Goal: Task Accomplishment & Management: Manage account settings

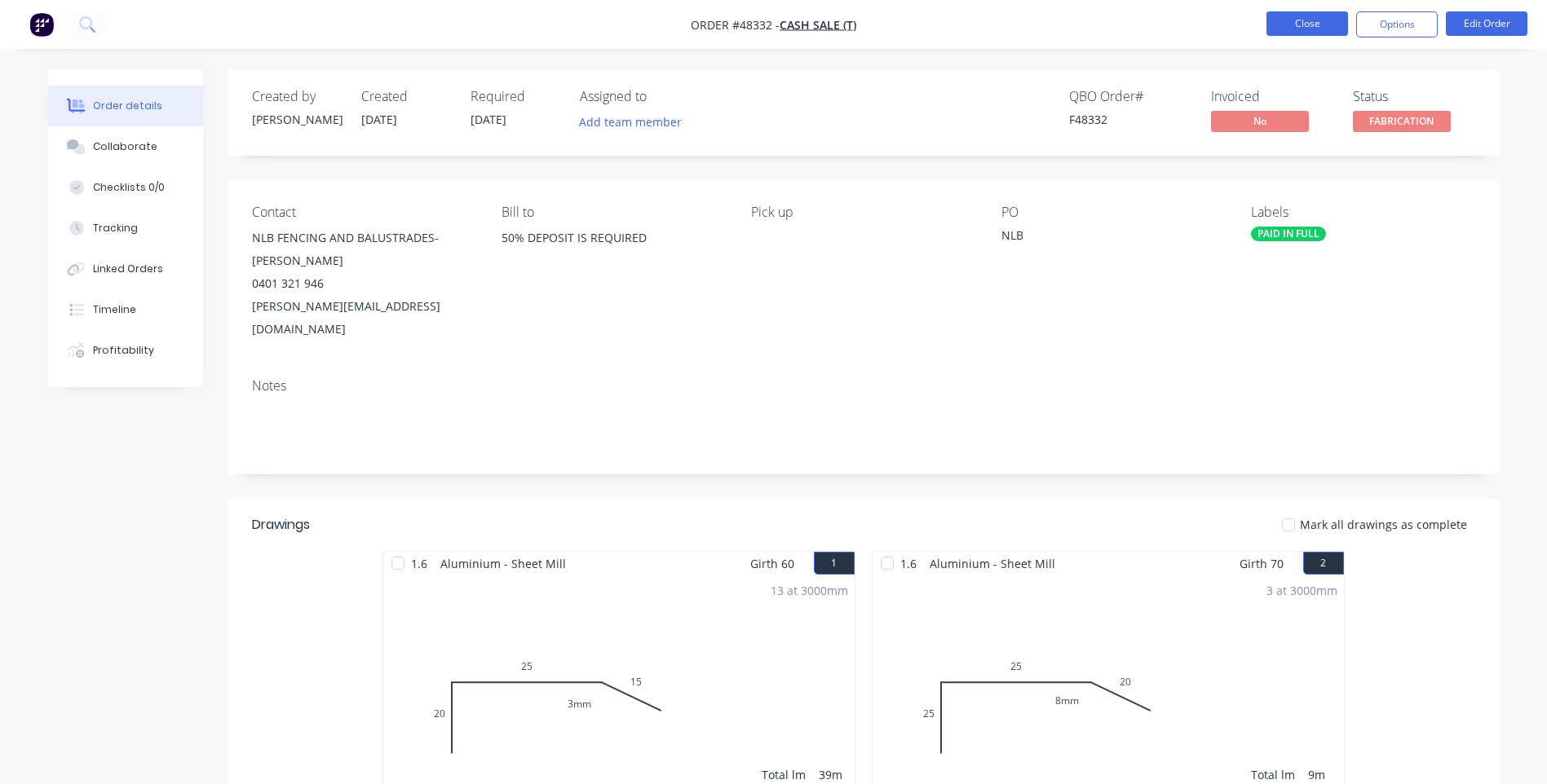
click at [1314, 22] on button "Close" at bounding box center [1306, 23] width 81 height 24
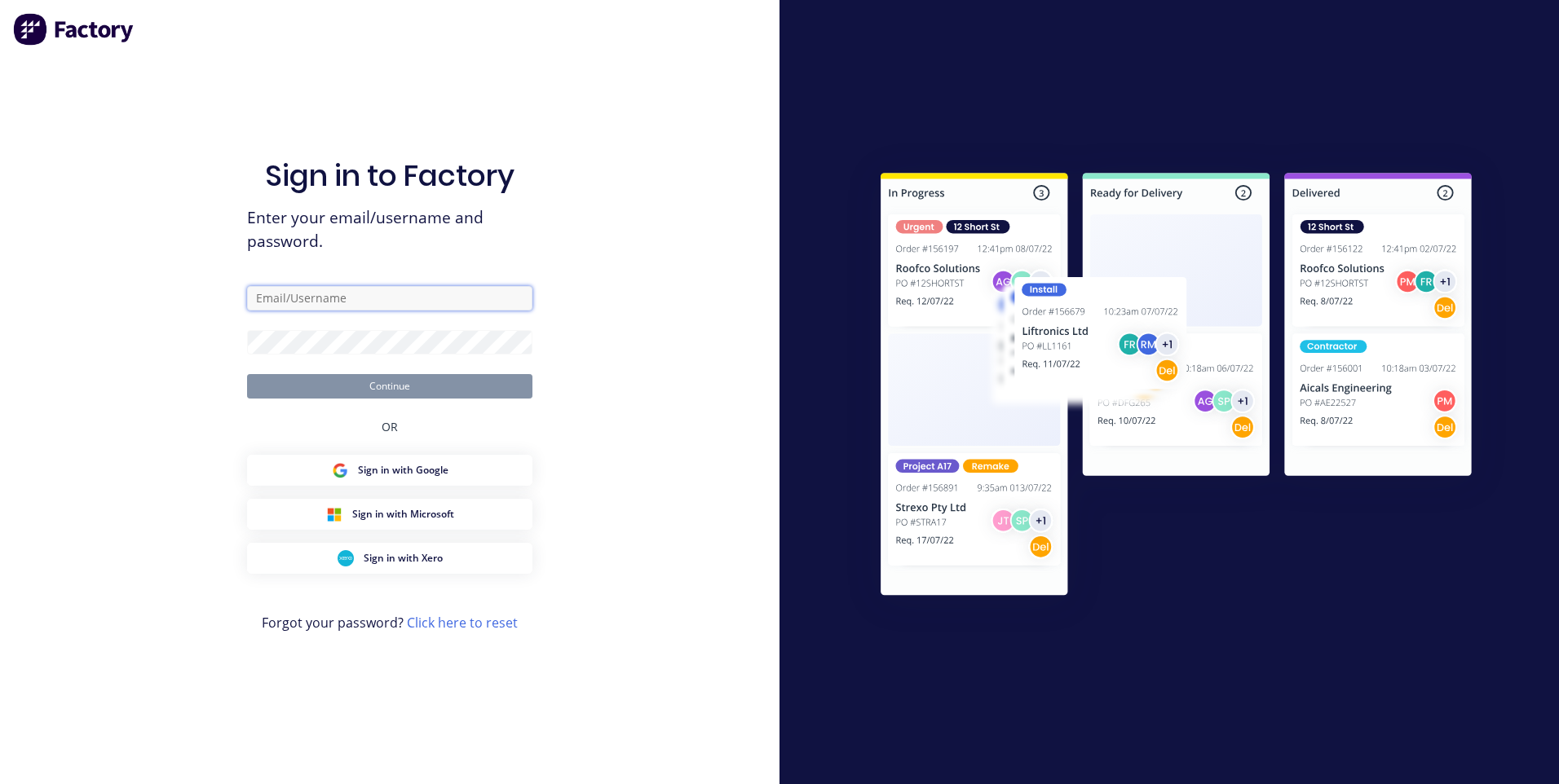
type input "[EMAIL_ADDRESS][DOMAIN_NAME]"
click at [386, 388] on button "Continue" at bounding box center [390, 386] width 286 height 24
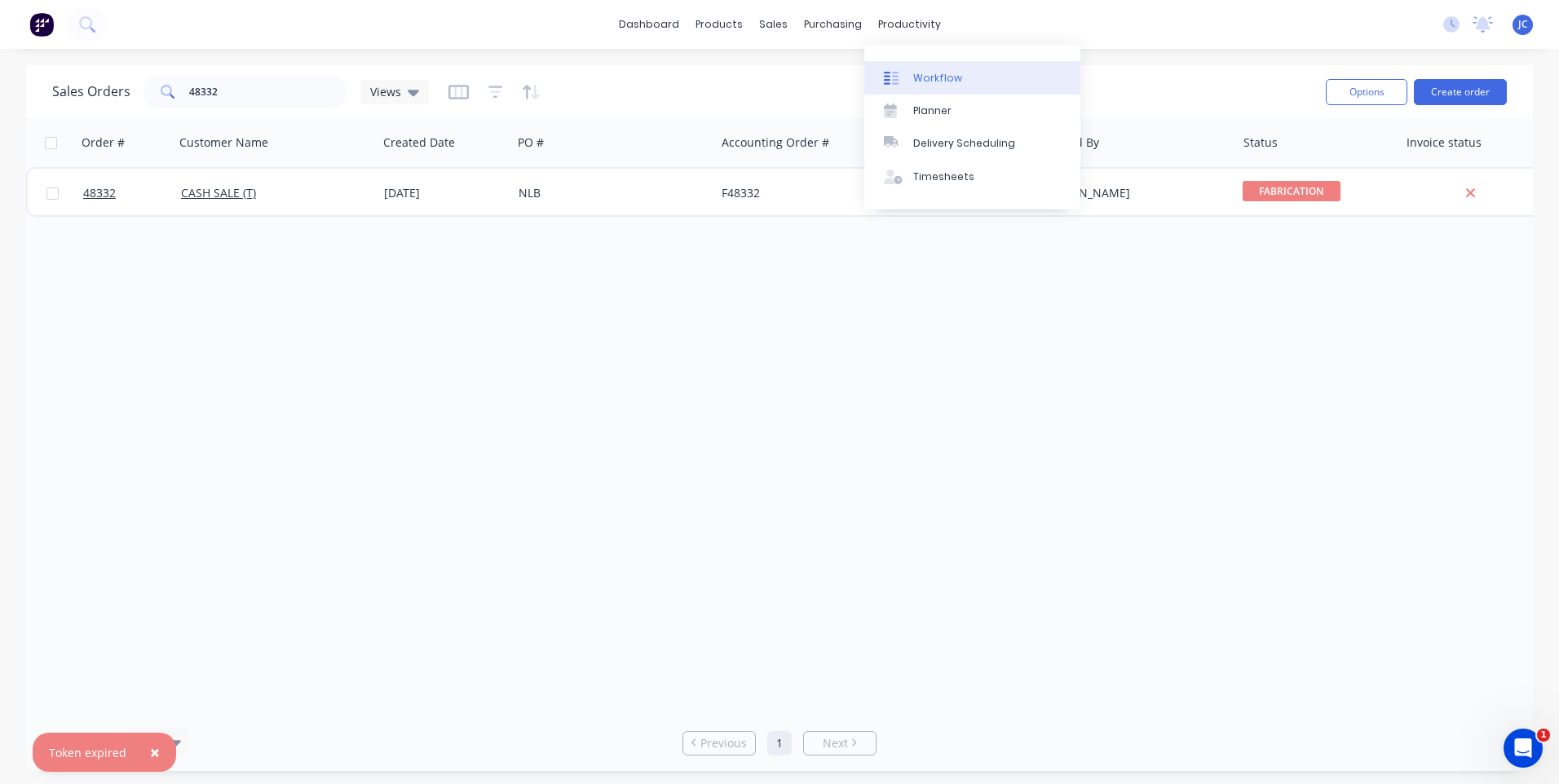
click at [905, 75] on div at bounding box center [896, 78] width 24 height 15
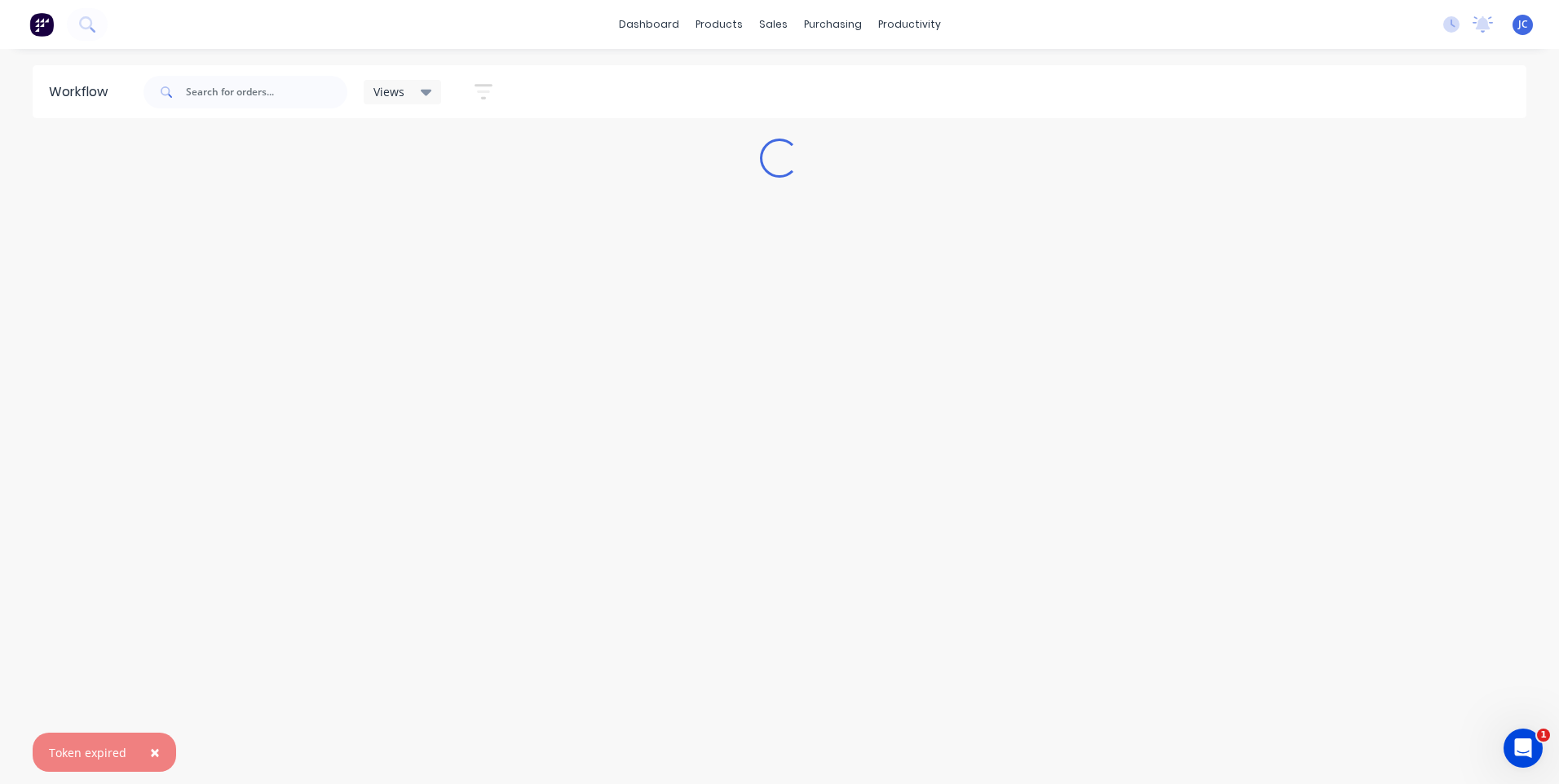
click at [155, 748] on span "×" at bounding box center [155, 752] width 9 height 22
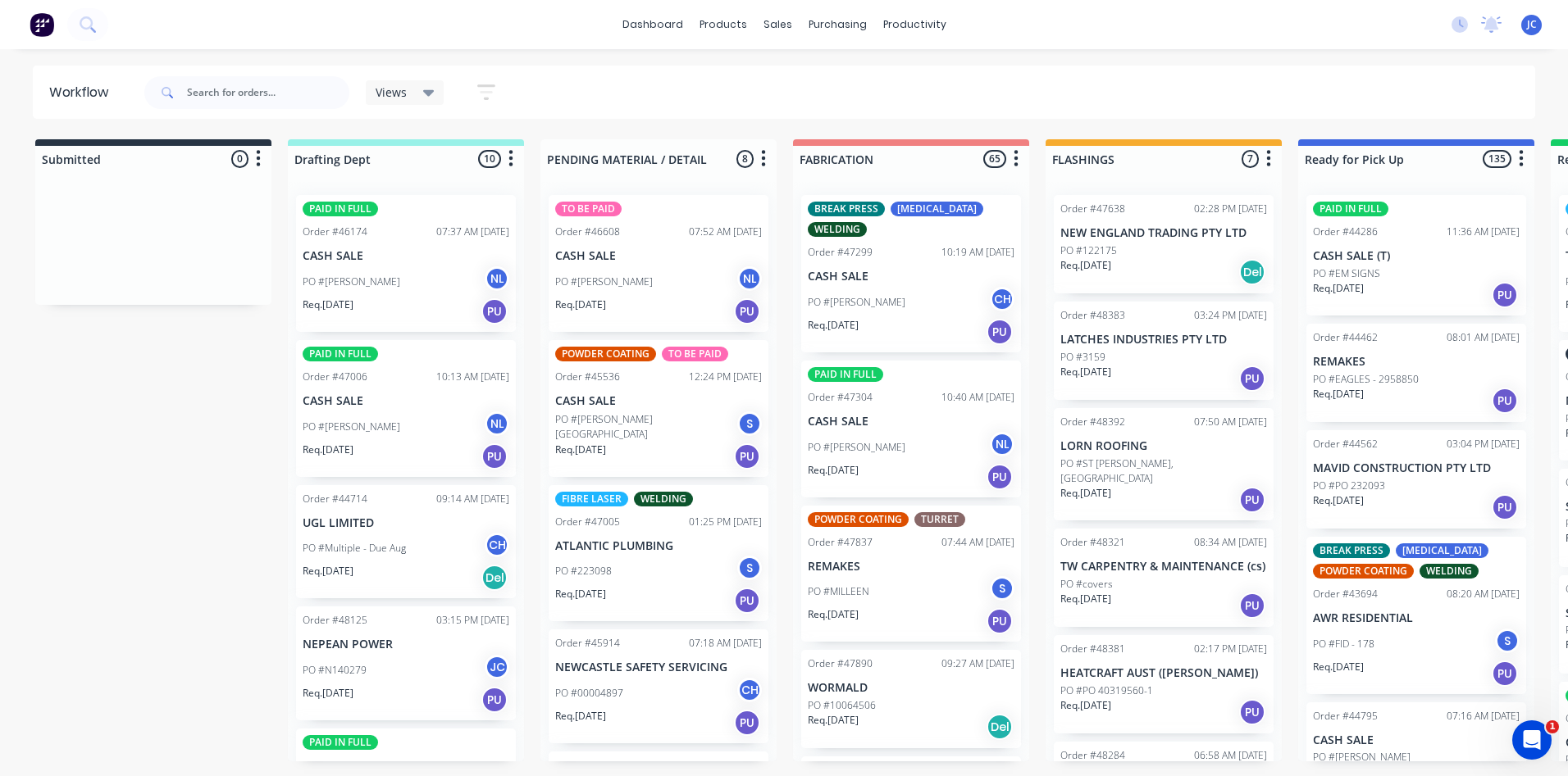
click at [419, 99] on div "Views" at bounding box center [405, 93] width 59 height 15
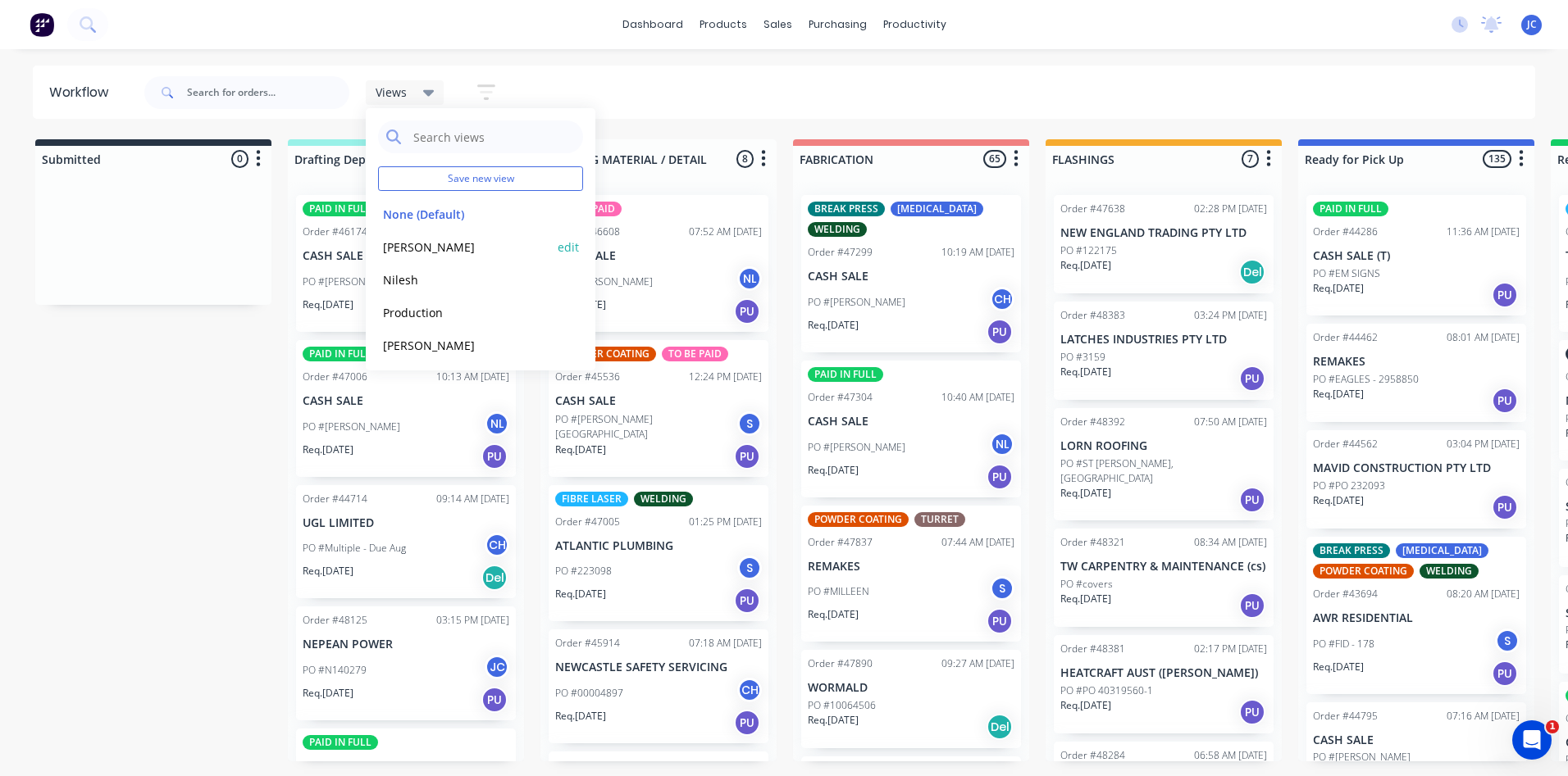
click at [401, 241] on button "[PERSON_NAME]" at bounding box center [466, 247] width 175 height 19
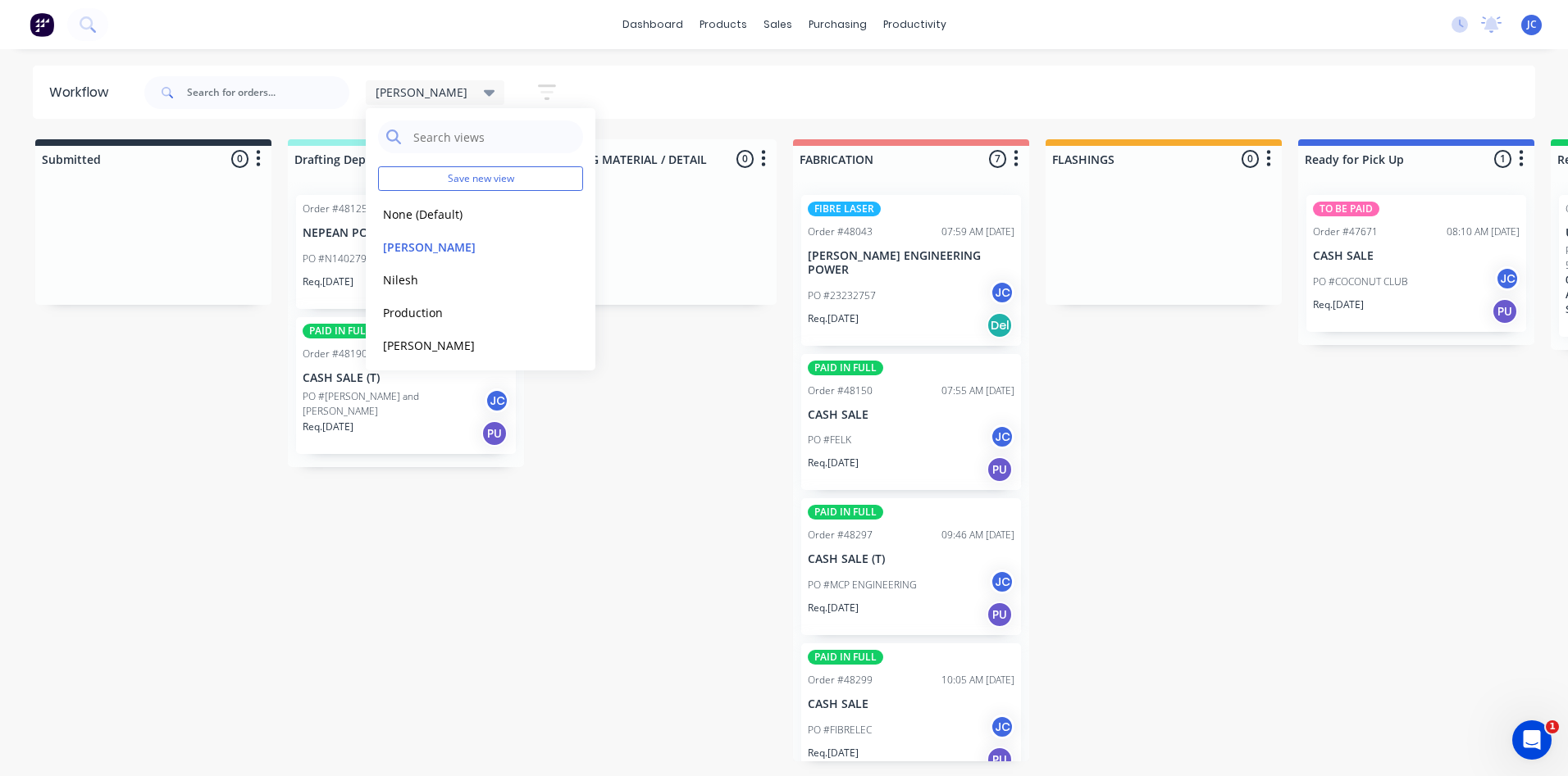
click at [588, 74] on div "[PERSON_NAME] Save new view None (Default) edit [PERSON_NAME] edit [PERSON_NAME…" at bounding box center [838, 92] width 1395 height 49
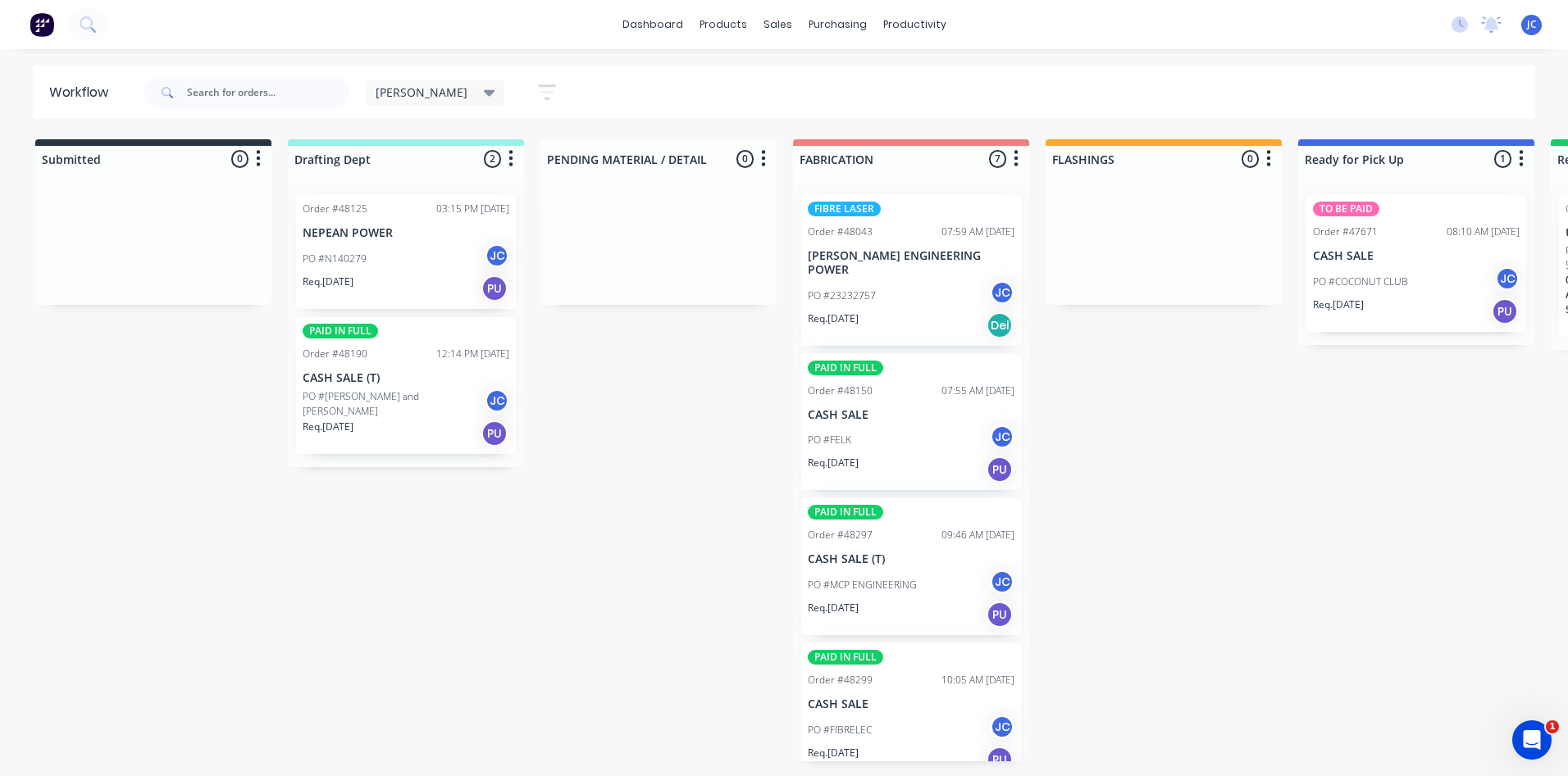
click at [400, 391] on div "PO #[PERSON_NAME] and [PERSON_NAME]" at bounding box center [406, 403] width 207 height 31
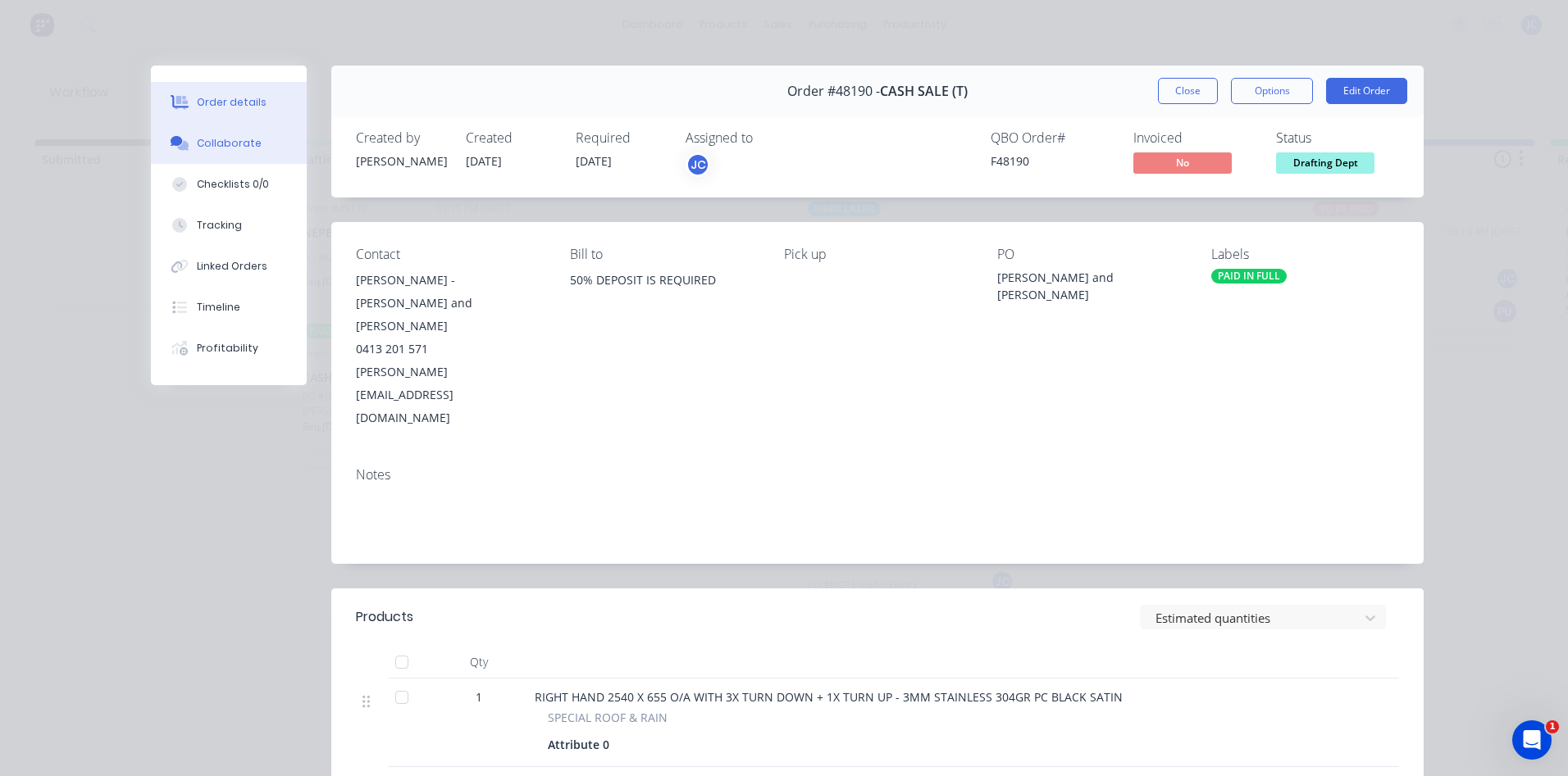
click at [234, 141] on div "Collaborate" at bounding box center [229, 144] width 65 height 15
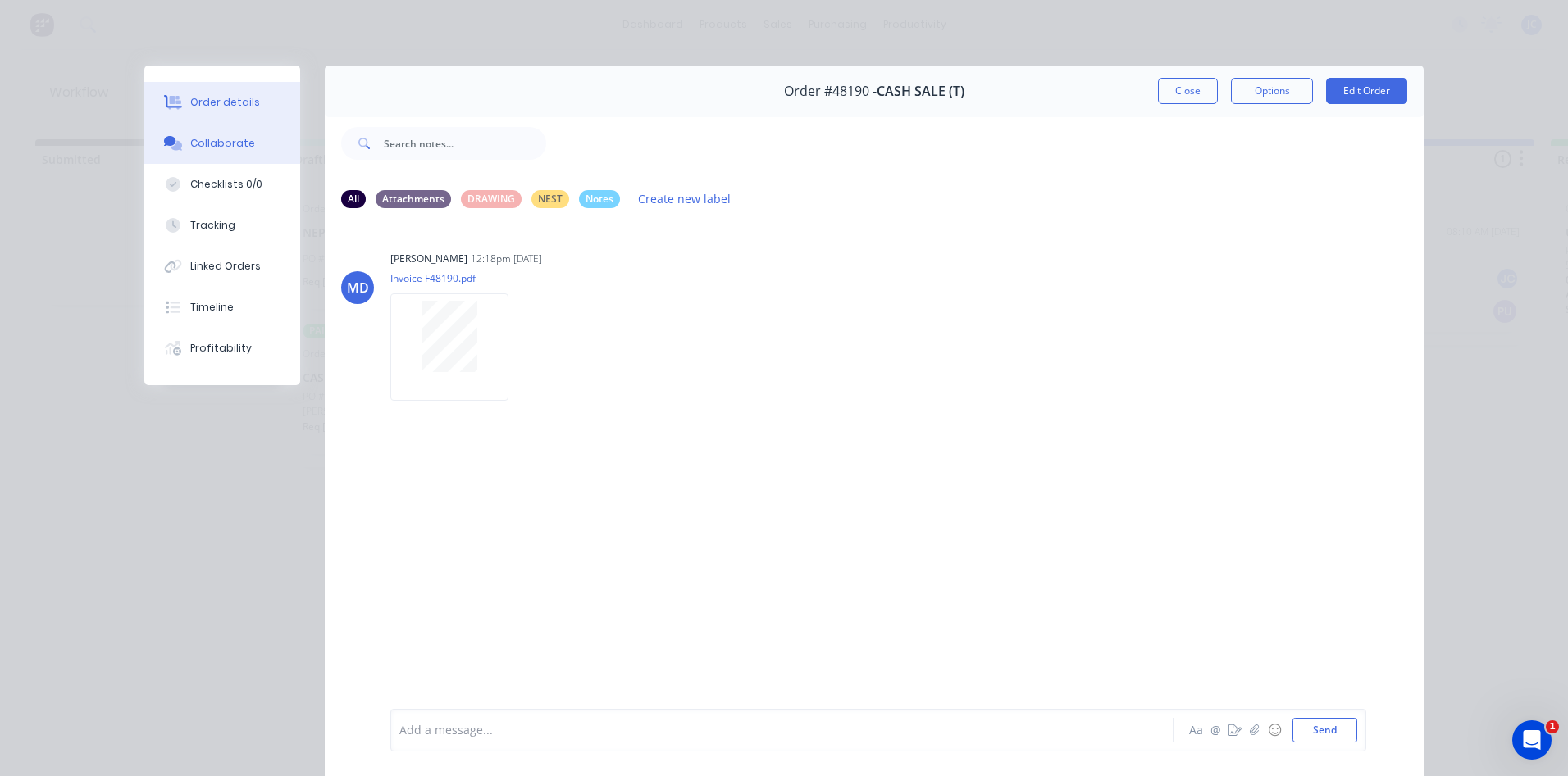
click at [205, 109] on div "Order details" at bounding box center [225, 102] width 69 height 15
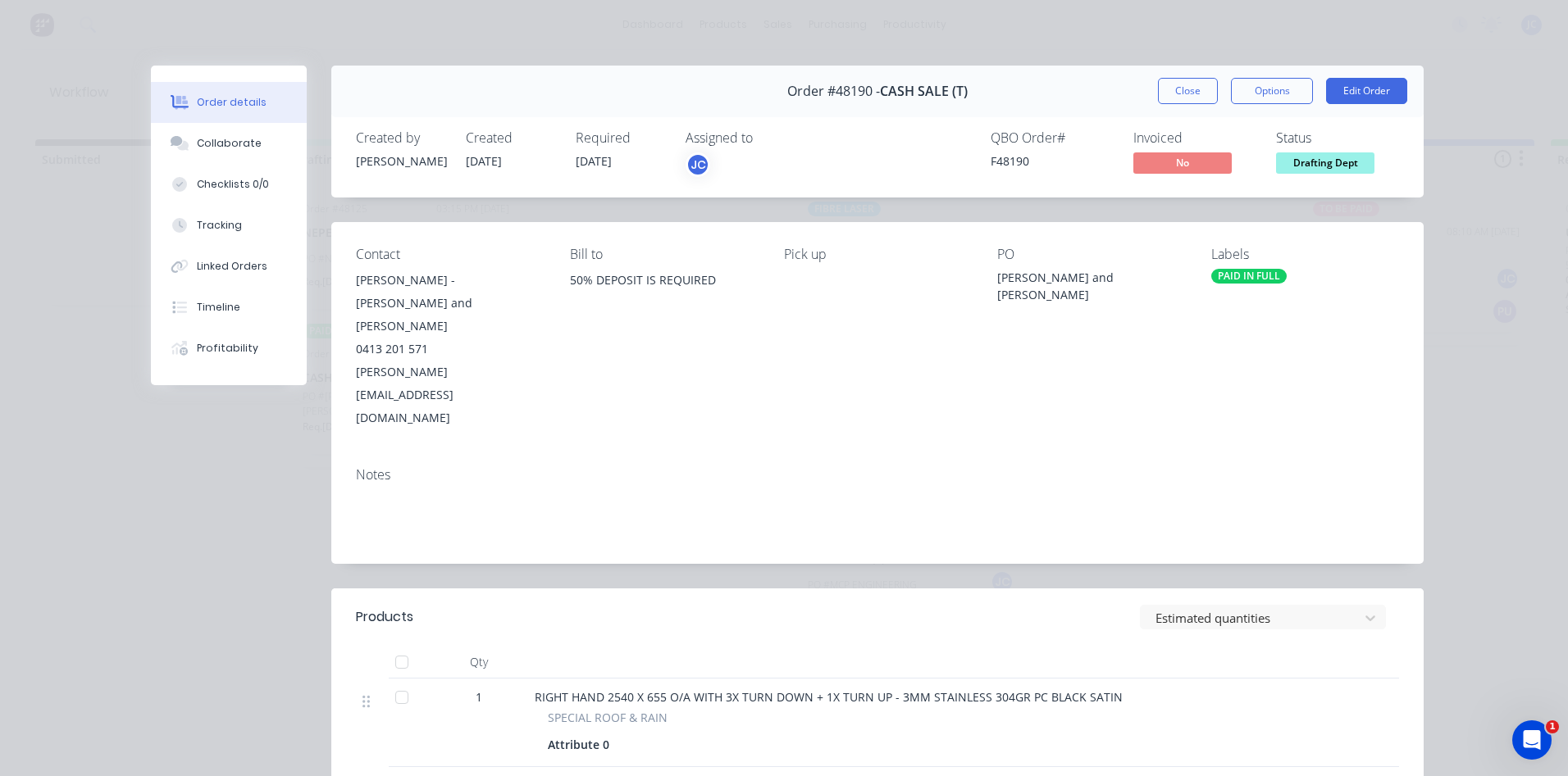
click at [580, 164] on span "[DATE]" at bounding box center [593, 160] width 36 height 16
click at [1385, 89] on button "Edit Order" at bounding box center [1366, 91] width 81 height 26
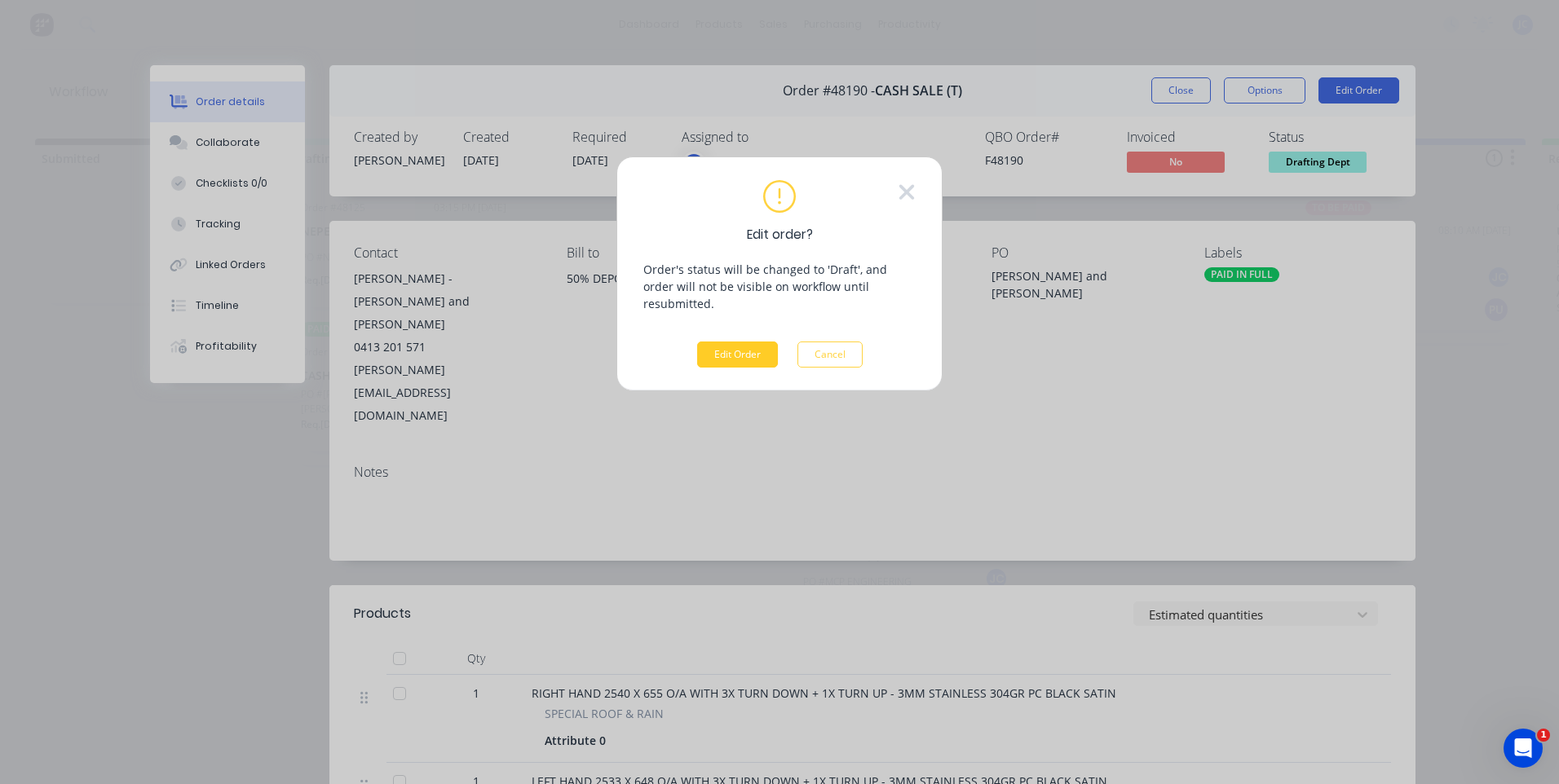
click at [721, 342] on button "Edit Order" at bounding box center [737, 355] width 80 height 26
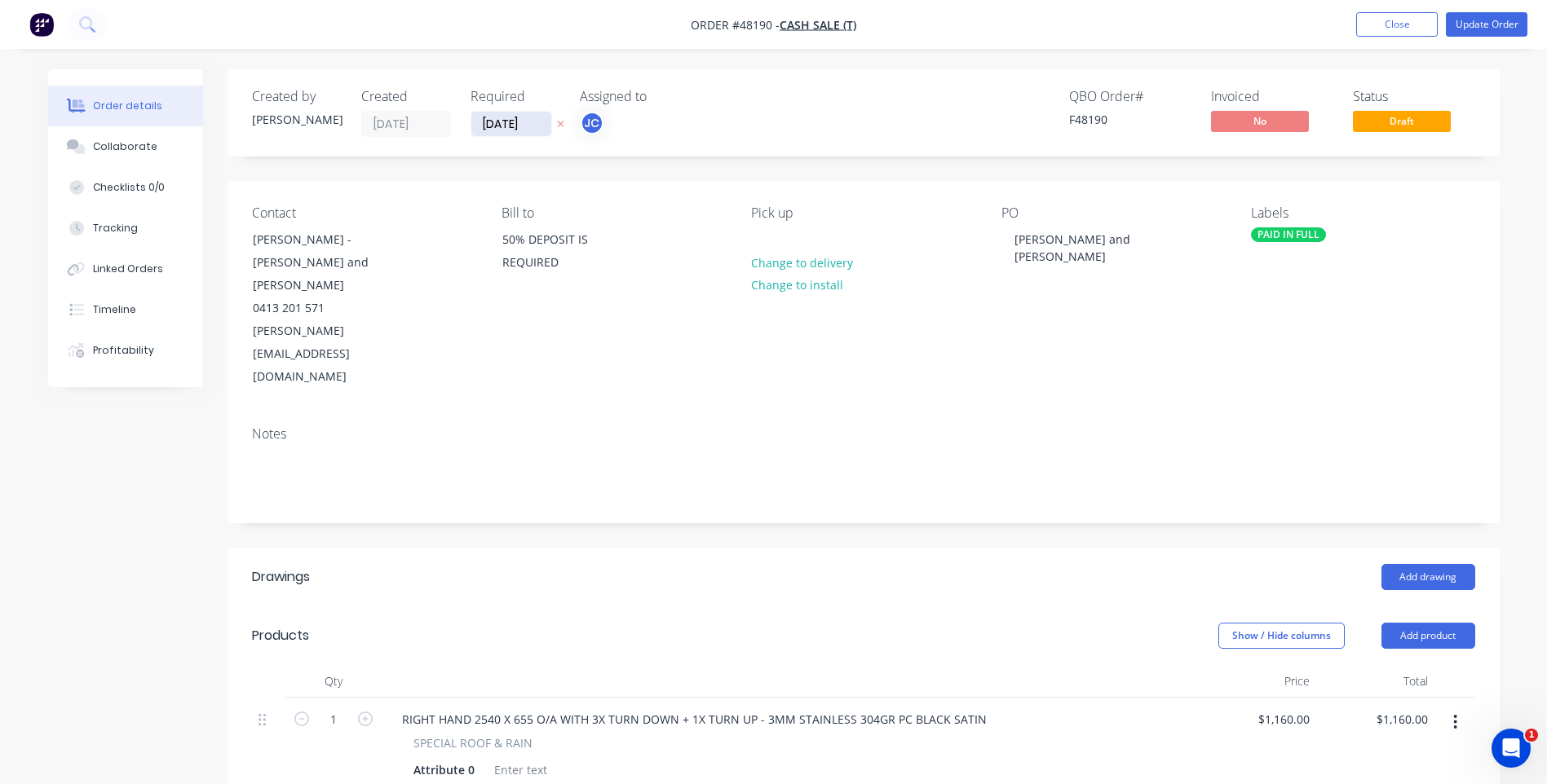
click at [512, 121] on input "[DATE]" at bounding box center [512, 124] width 80 height 24
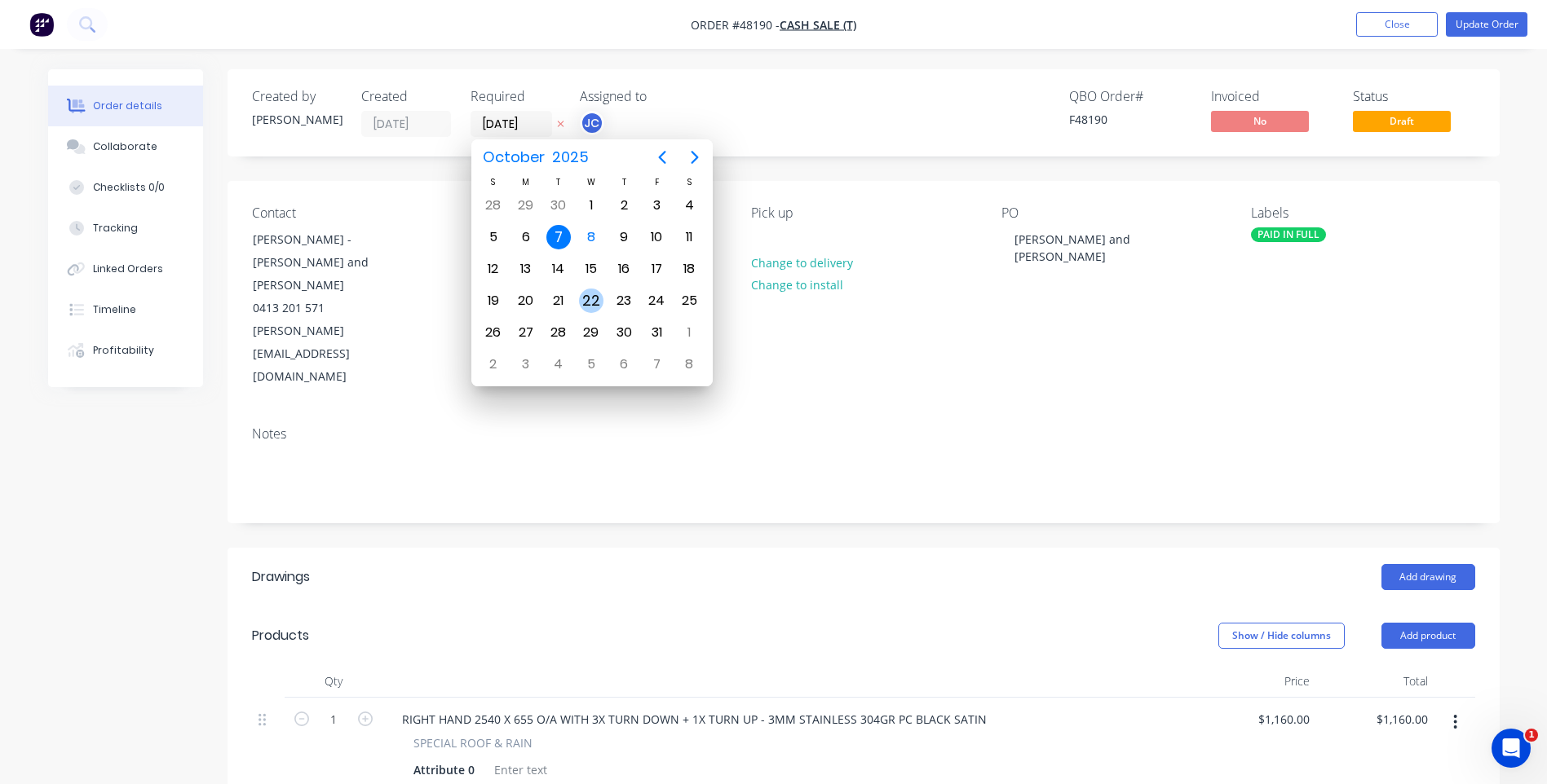
click at [585, 292] on div "22" at bounding box center [591, 301] width 24 height 24
type input "[DATE]"
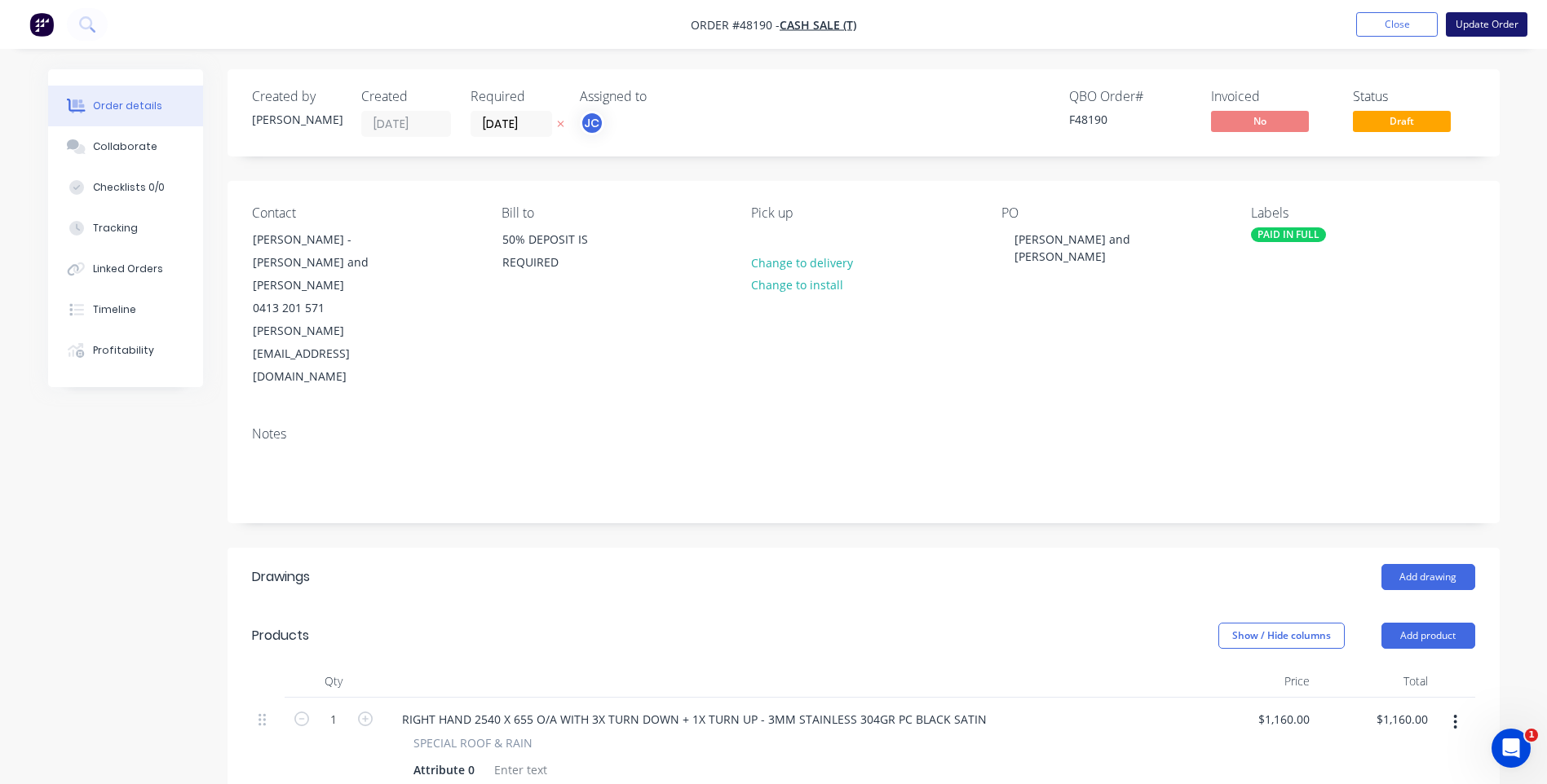
click at [1462, 22] on button "Update Order" at bounding box center [1485, 24] width 81 height 24
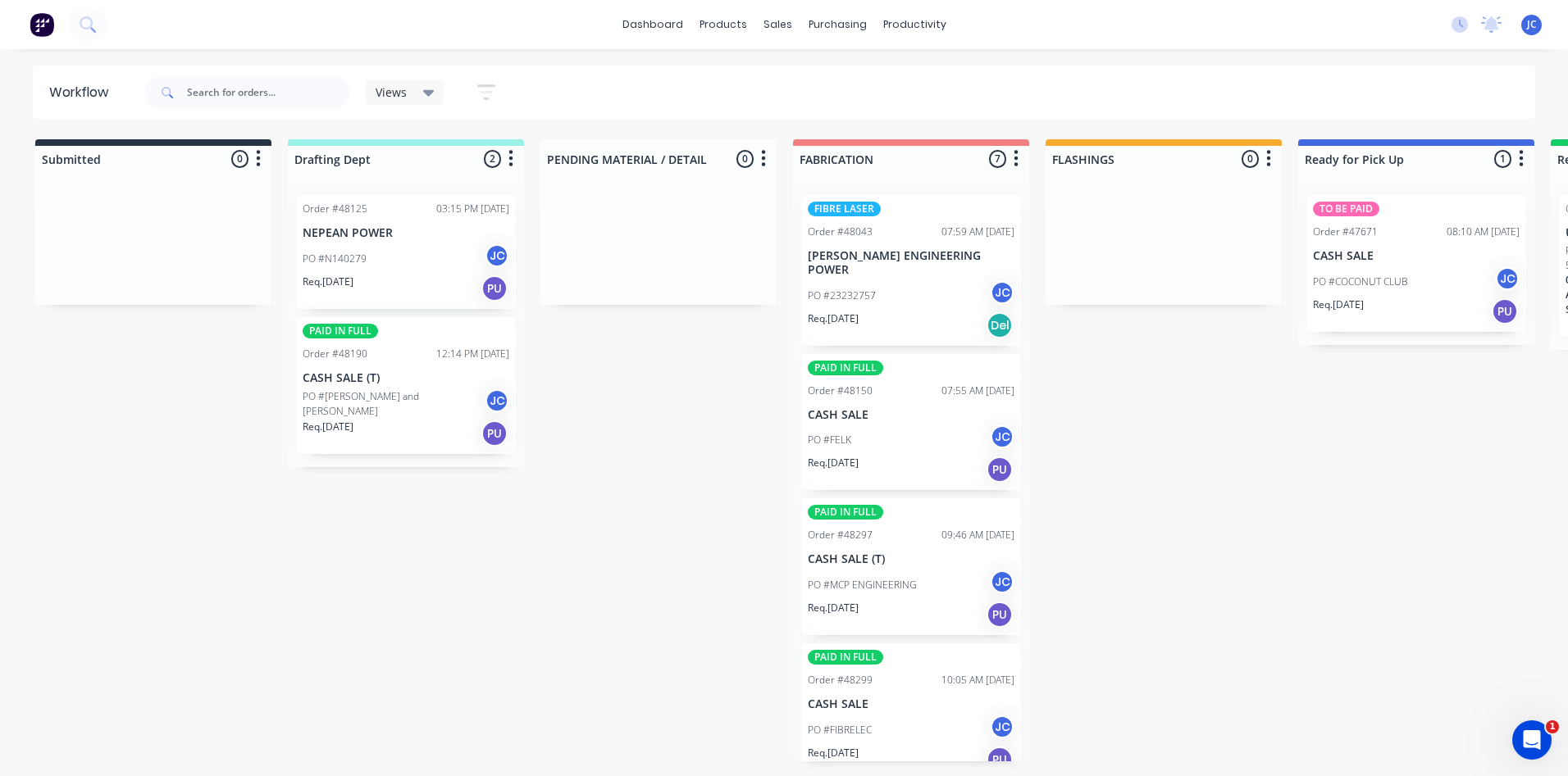
click at [404, 355] on div "Order #48190 12:14 PM [DATE]" at bounding box center [406, 354] width 207 height 15
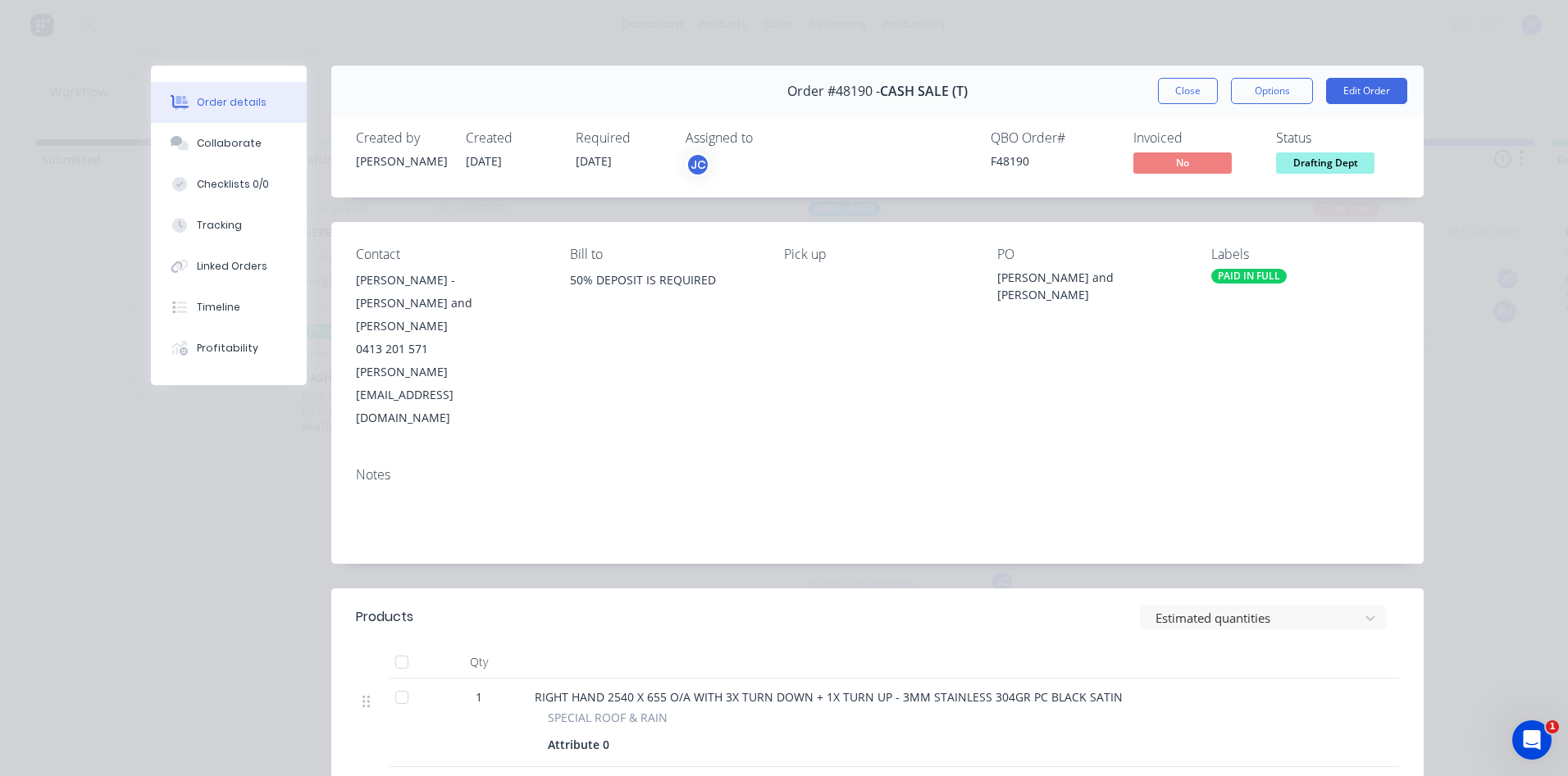
click at [1300, 168] on span "Drafting Dept" at bounding box center [1325, 162] width 99 height 21
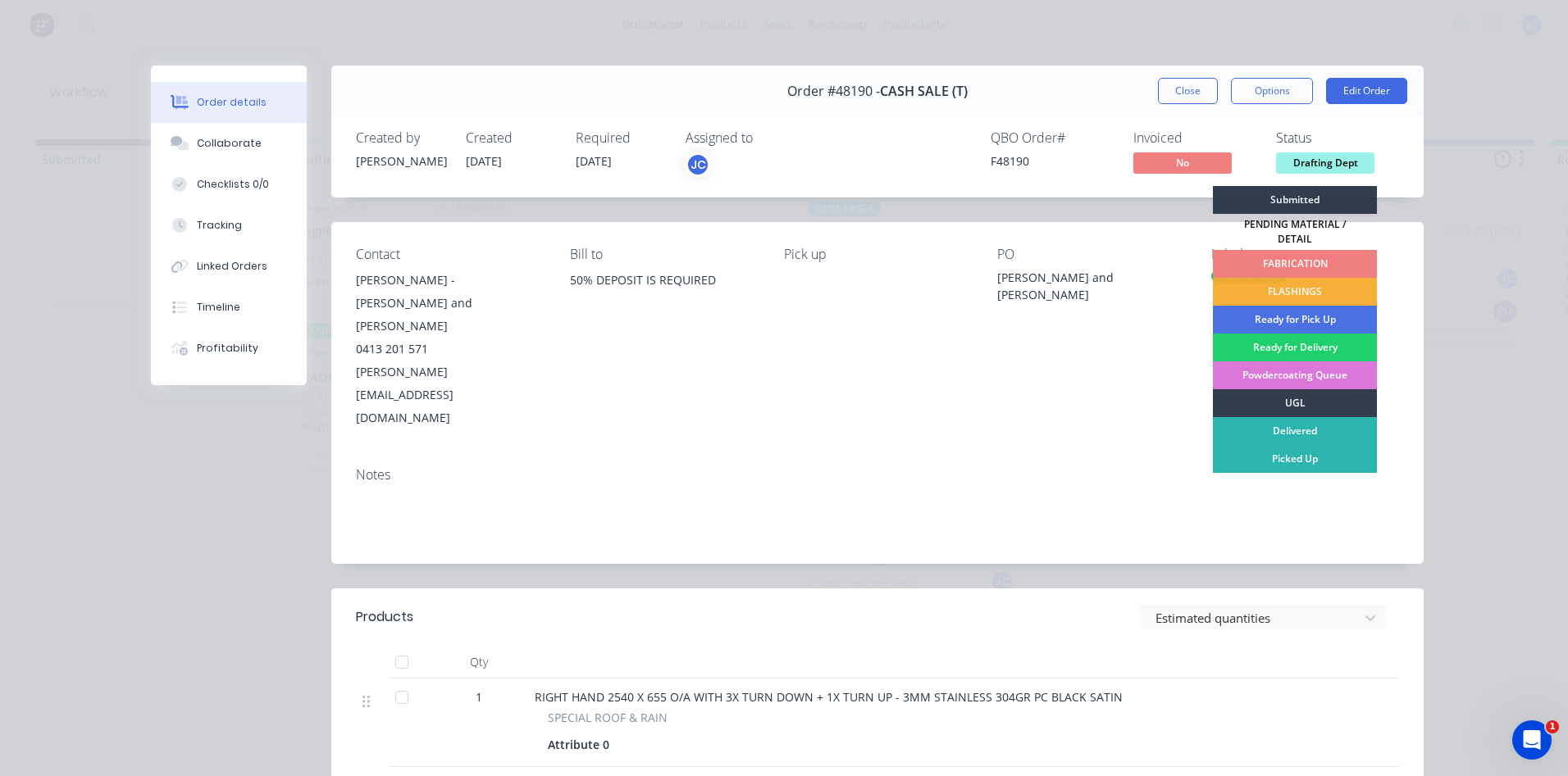
click at [1284, 250] on div "FABRICATION" at bounding box center [1295, 264] width 164 height 28
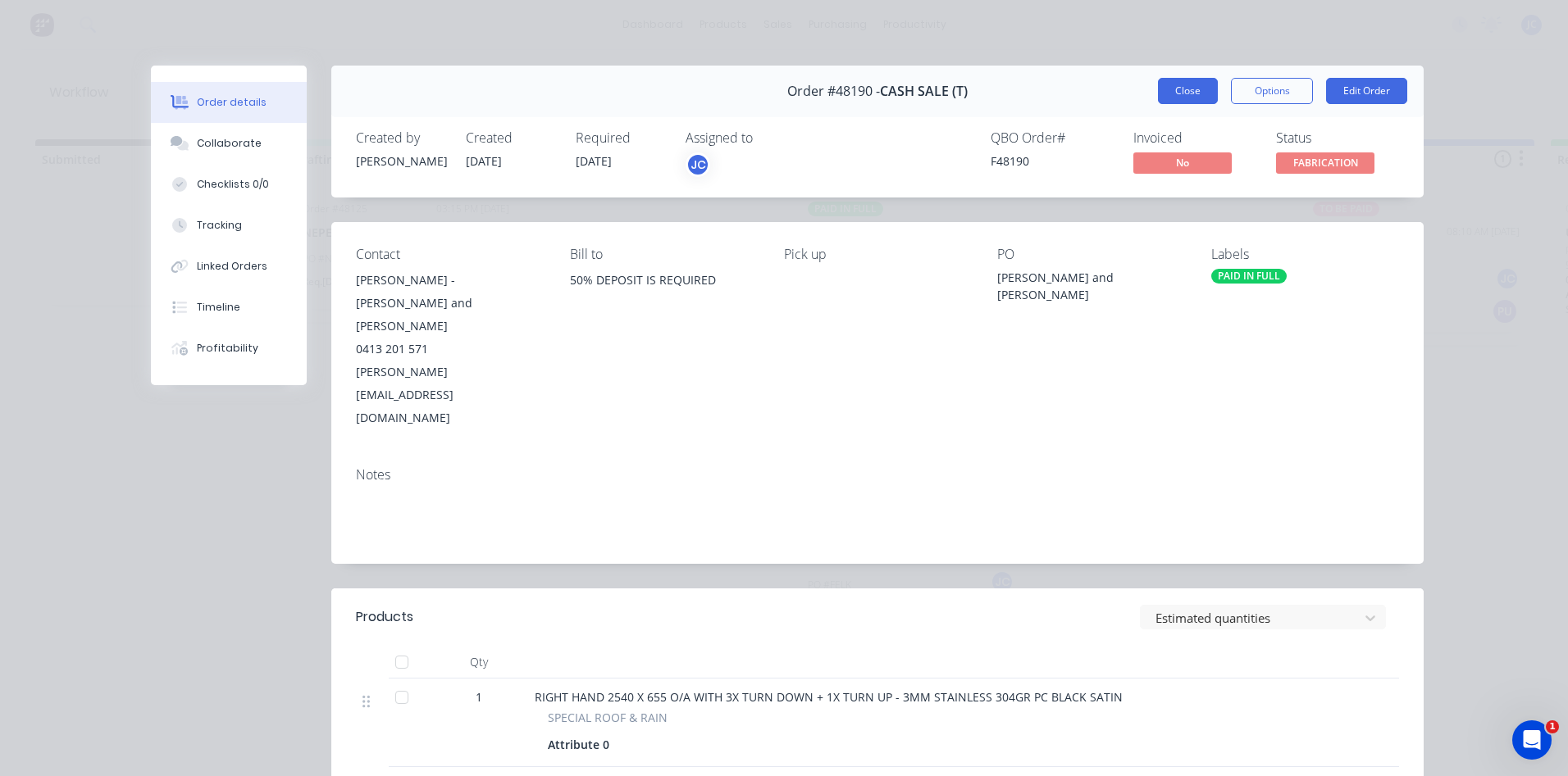
click at [1190, 91] on button "Close" at bounding box center [1188, 91] width 60 height 26
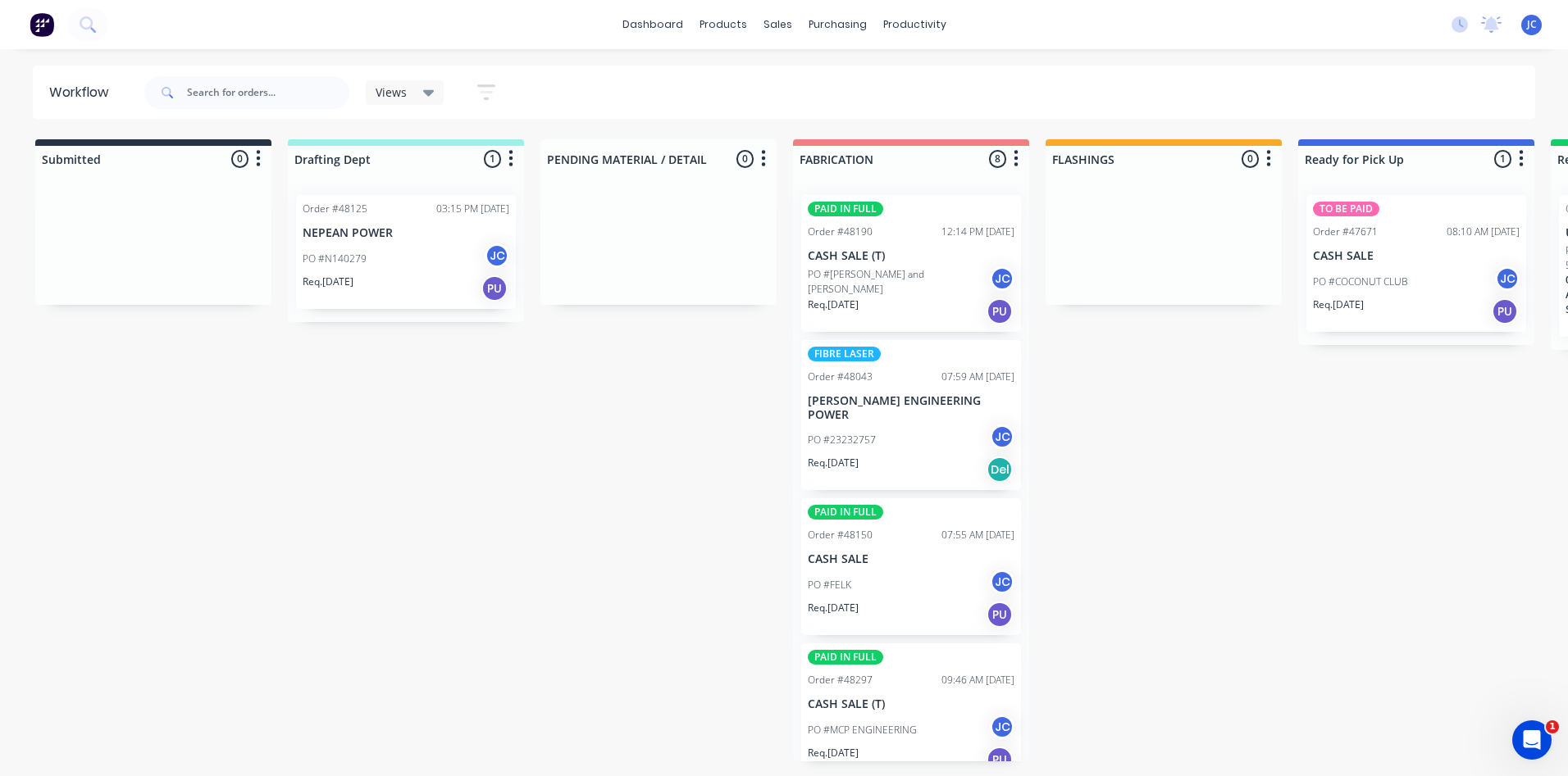
click at [480, 531] on div "Submitted 0 Sort By Created date Required date Order number Customer name Most …" at bounding box center [1355, 449] width 2735 height 622
